Goal: Navigation & Orientation: Find specific page/section

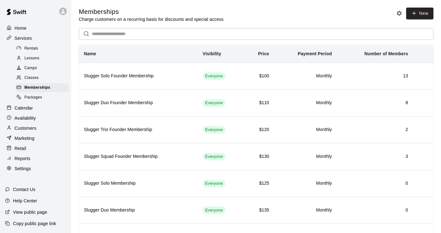
click at [27, 109] on p "Calendar" at bounding box center [24, 108] width 18 height 6
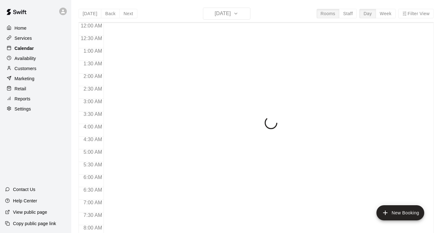
scroll to position [390, 0]
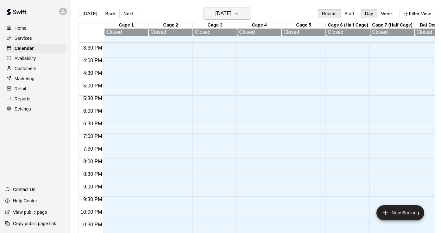
click at [231, 14] on h6 "[DATE]" at bounding box center [223, 13] width 16 height 9
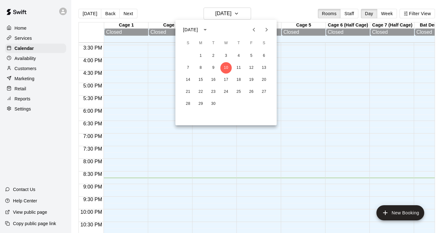
click at [239, 14] on div at bounding box center [220, 116] width 441 height 233
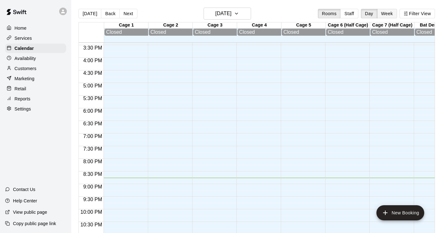
click at [383, 13] on button "Week" at bounding box center [387, 13] width 20 height 9
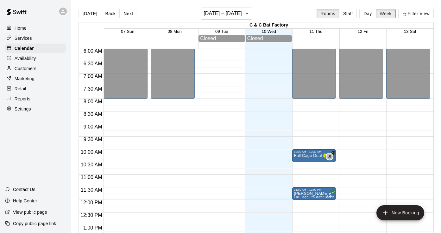
scroll to position [153, 0]
click at [16, 86] on p "Retail" at bounding box center [21, 89] width 12 height 6
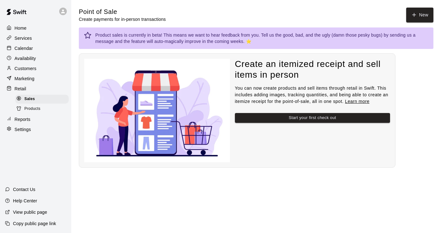
click at [20, 38] on p "Services" at bounding box center [23, 38] width 17 height 6
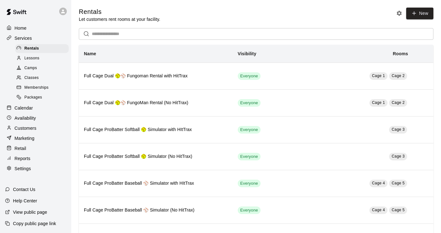
click at [30, 88] on span "Memberships" at bounding box center [36, 88] width 24 height 6
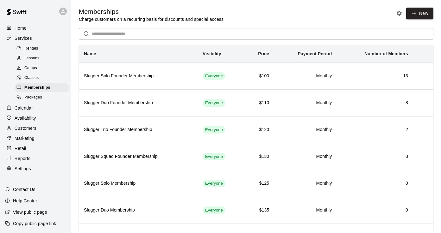
click at [16, 110] on p "Calendar" at bounding box center [24, 108] width 18 height 6
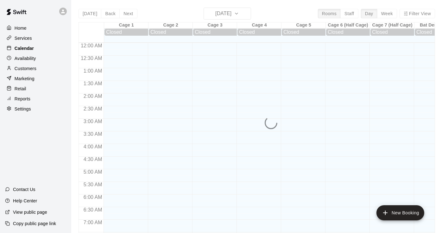
scroll to position [390, 0]
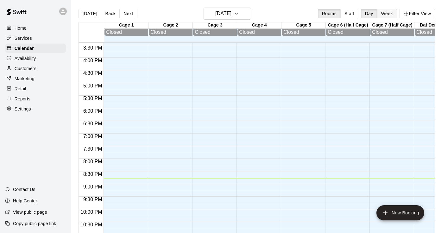
click at [387, 17] on button "Week" at bounding box center [387, 13] width 20 height 9
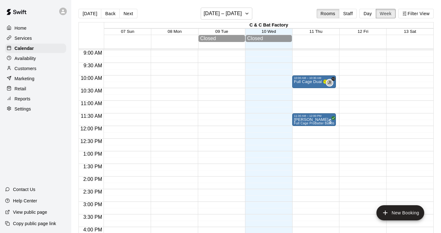
scroll to position [238, 0]
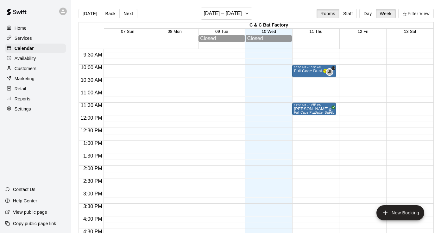
click at [319, 109] on p "[PERSON_NAME]" at bounding box center [314, 109] width 40 height 0
click at [421, 112] on div at bounding box center [220, 116] width 441 height 233
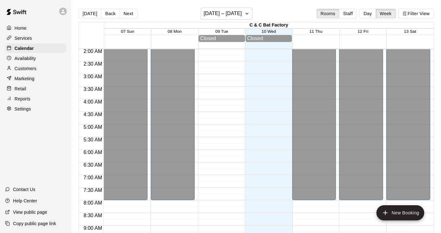
scroll to position [0, 0]
